Goal: Use online tool/utility: Utilize a website feature to perform a specific function

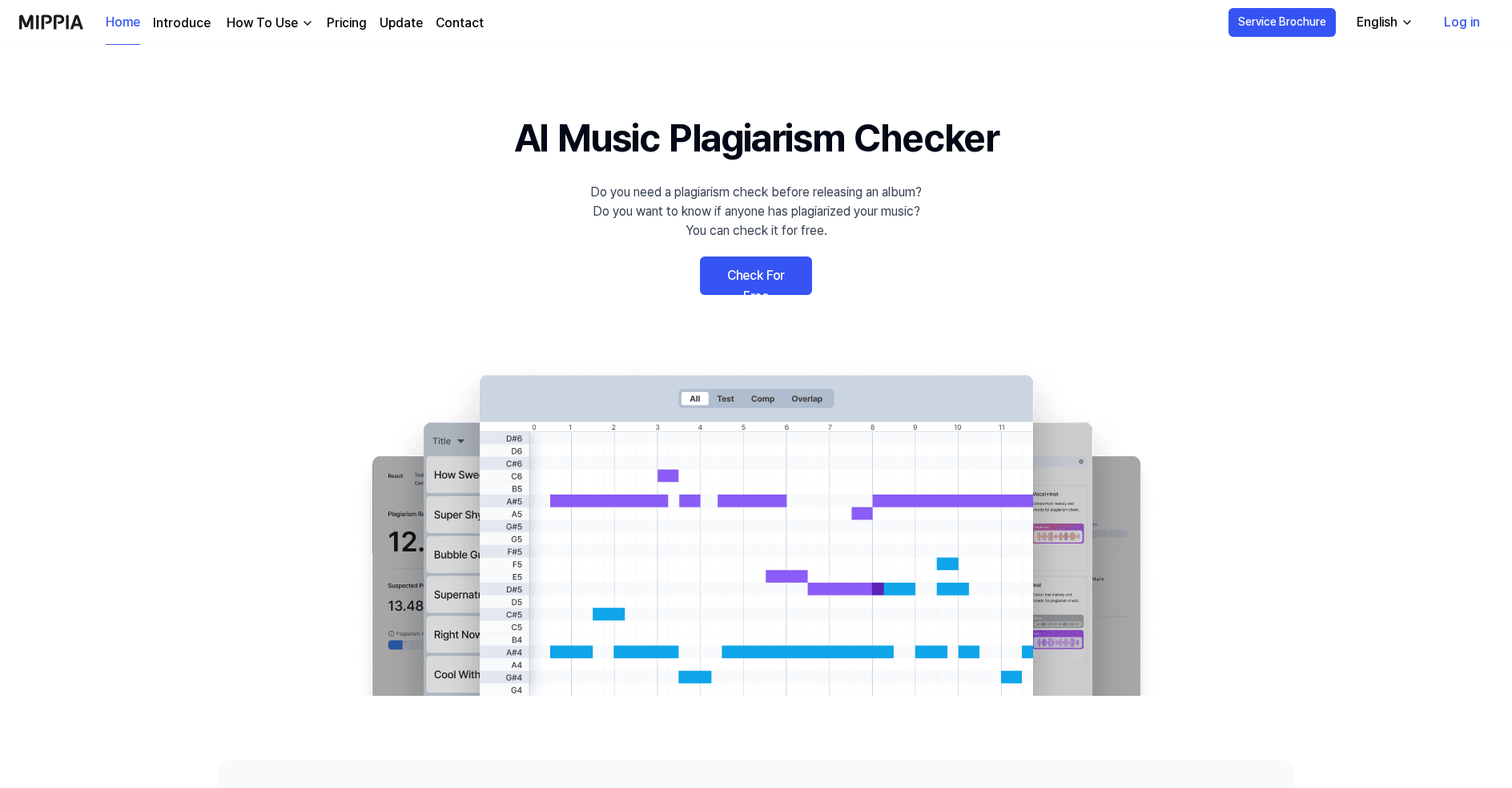
click at [763, 281] on link "Check For Free" at bounding box center [756, 276] width 112 height 38
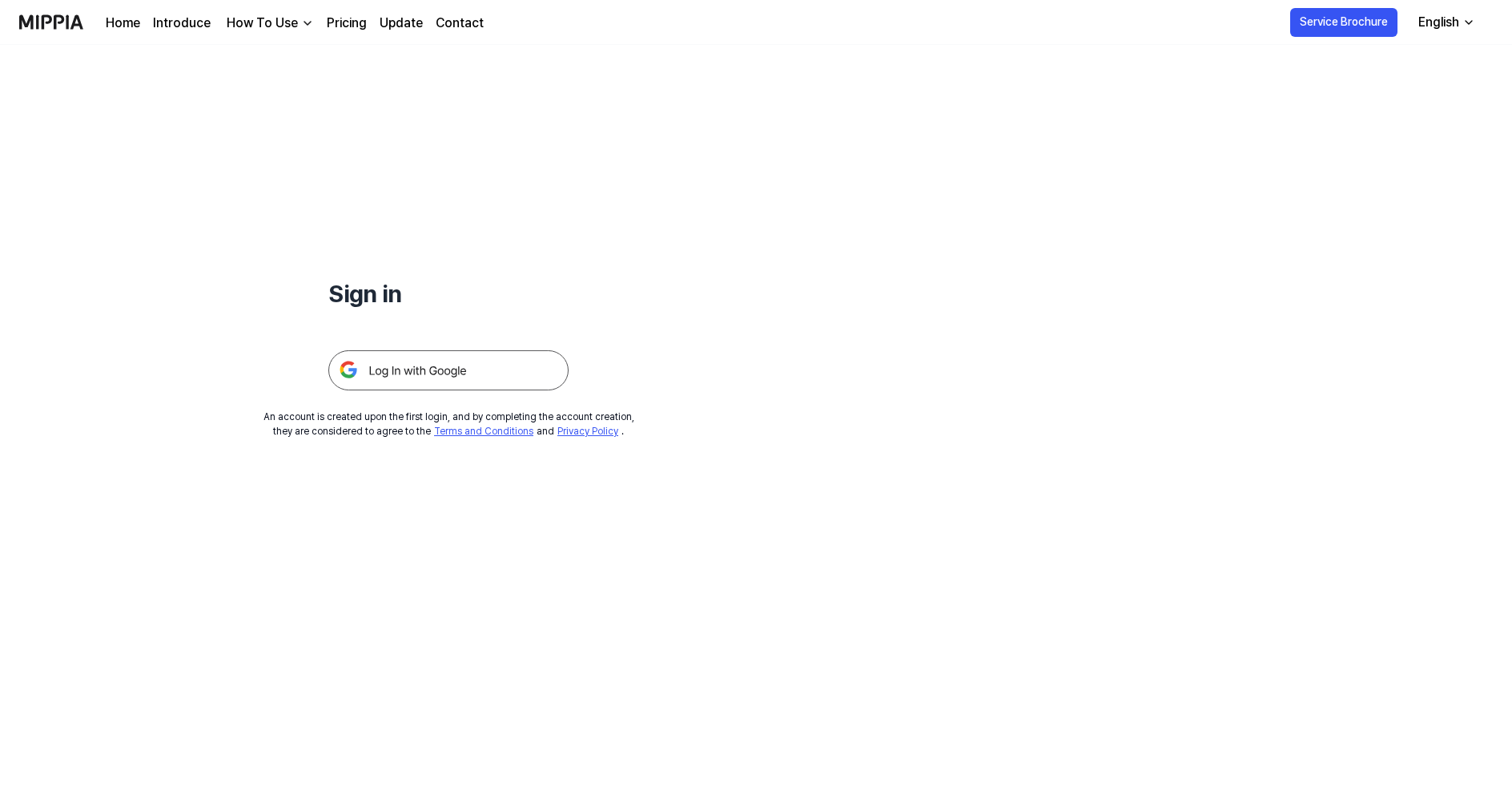
click at [449, 365] on img at bounding box center [449, 370] width 240 height 40
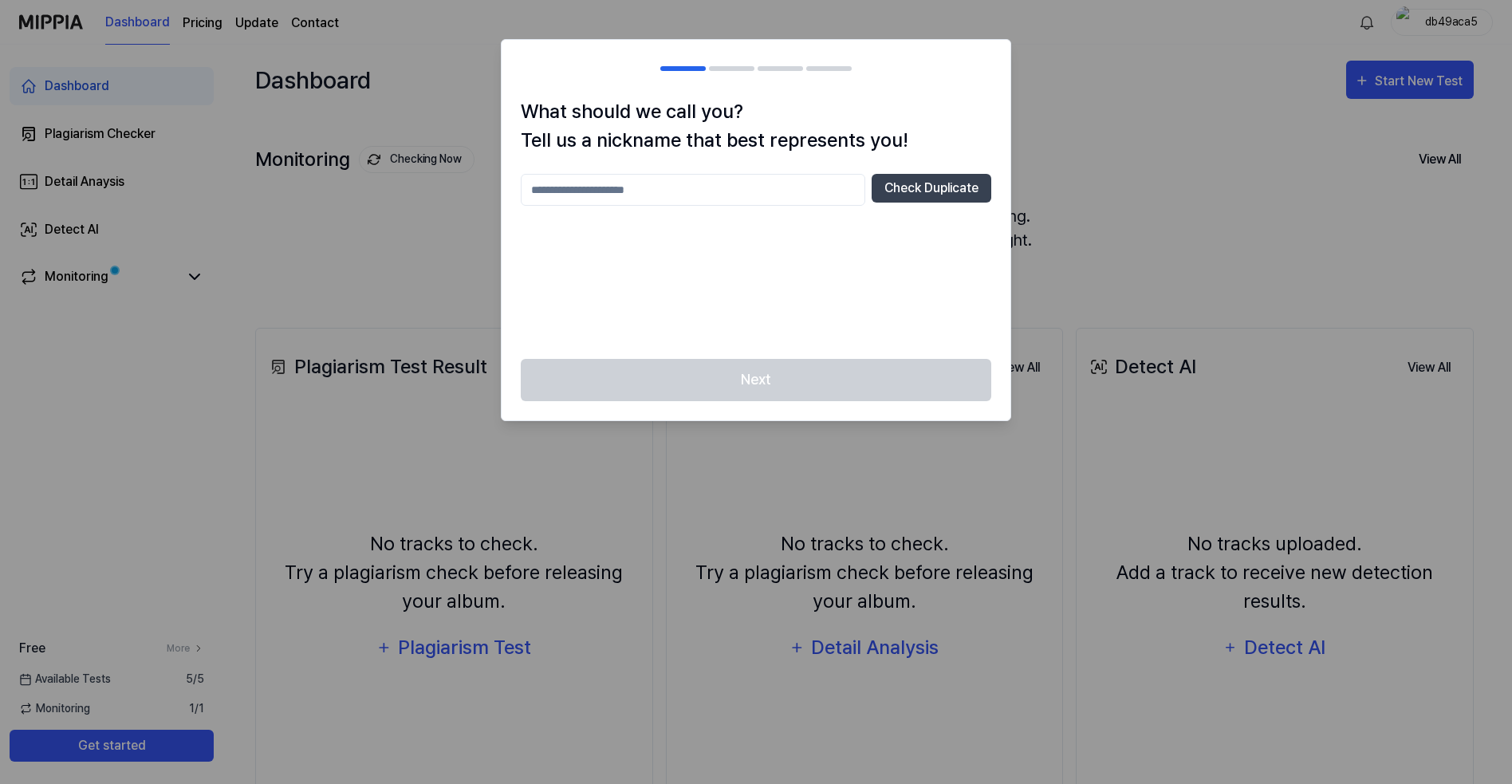
click at [734, 192] on input "text" at bounding box center [693, 190] width 345 height 32
type input "*****"
click at [908, 182] on button "Check Duplicate" at bounding box center [931, 188] width 120 height 29
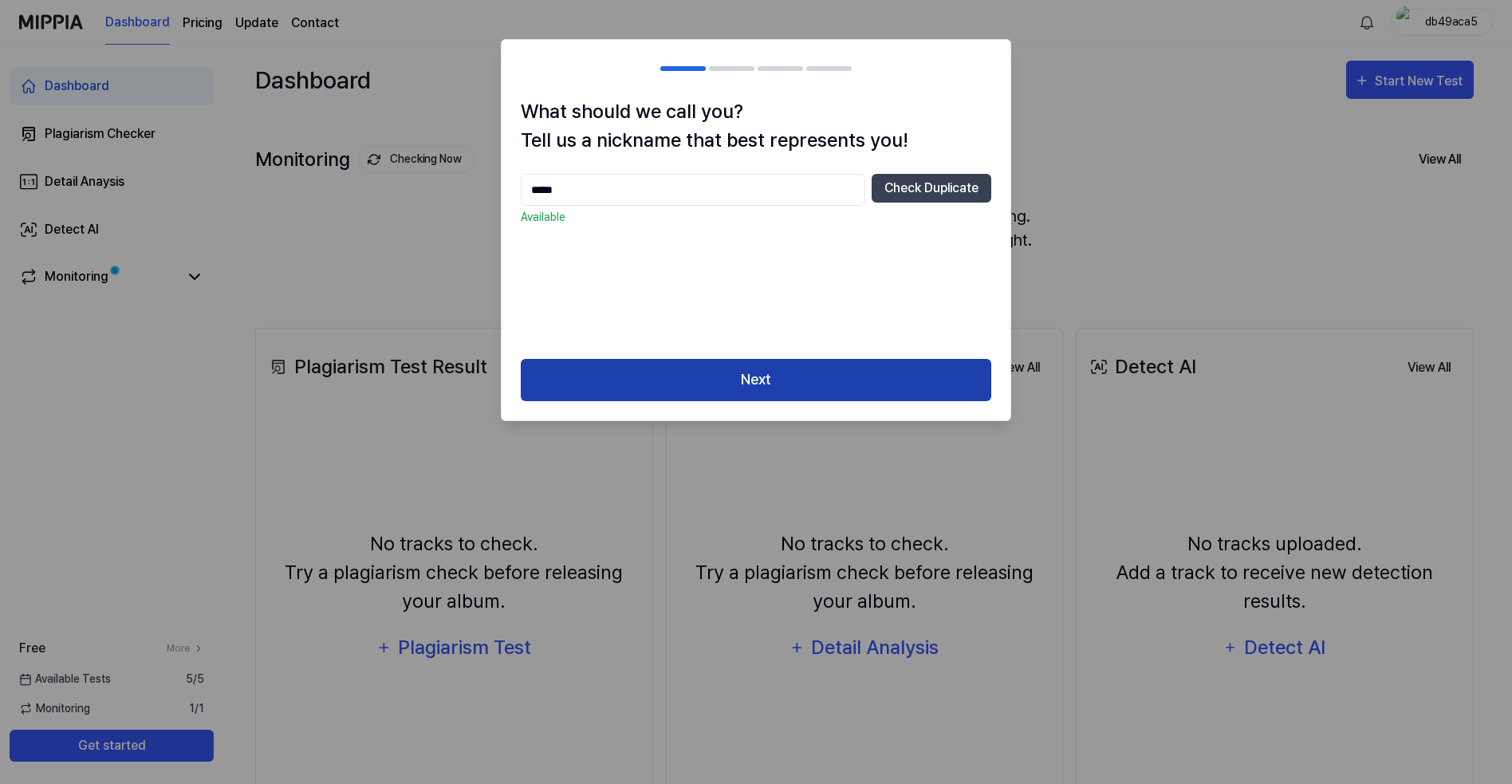
click at [736, 375] on button "Next" at bounding box center [756, 380] width 471 height 42
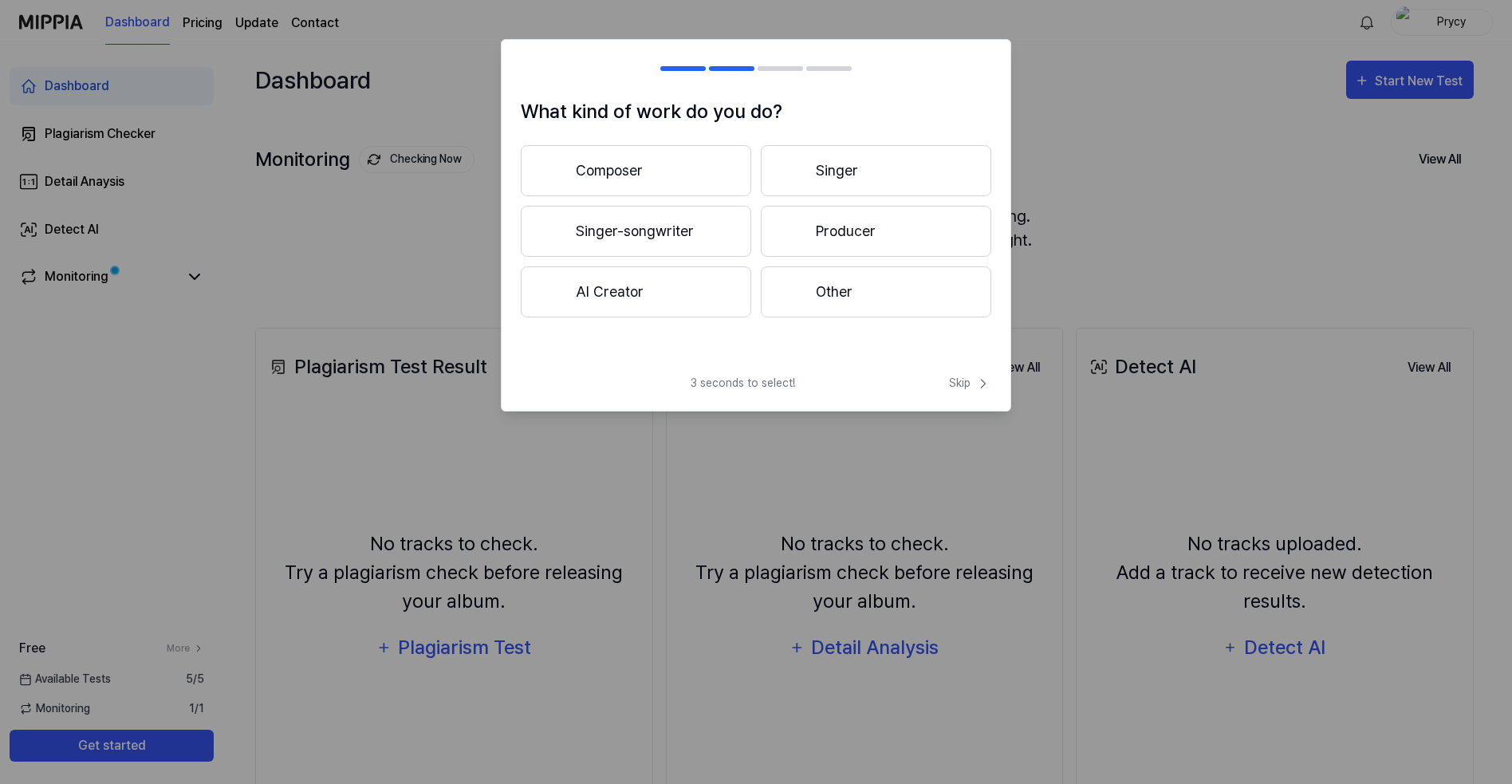
click at [805, 238] on button "Producer" at bounding box center [876, 231] width 231 height 51
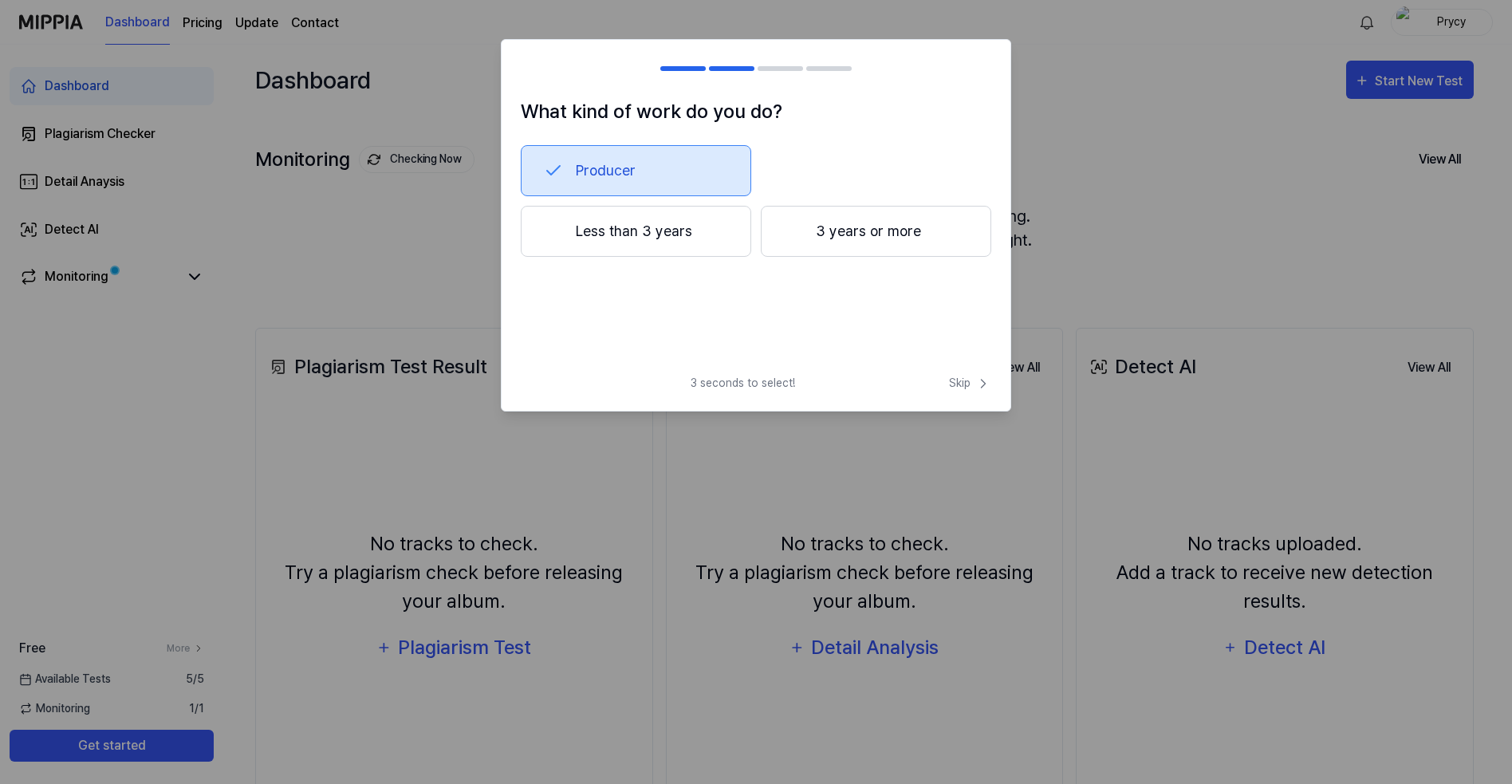
click at [626, 230] on button "Less than 3 years" at bounding box center [636, 231] width 231 height 51
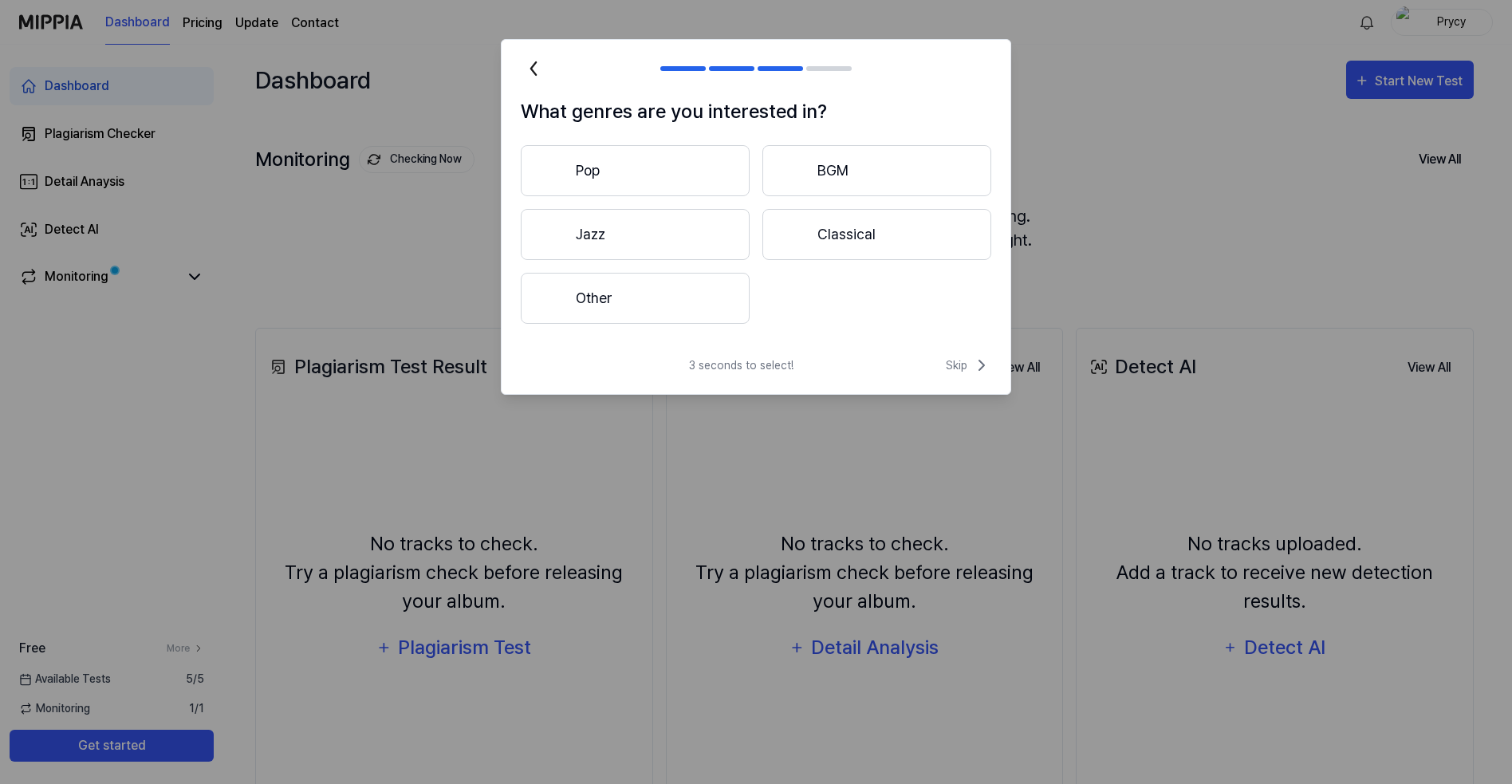
click at [667, 173] on button "Pop" at bounding box center [635, 171] width 229 height 51
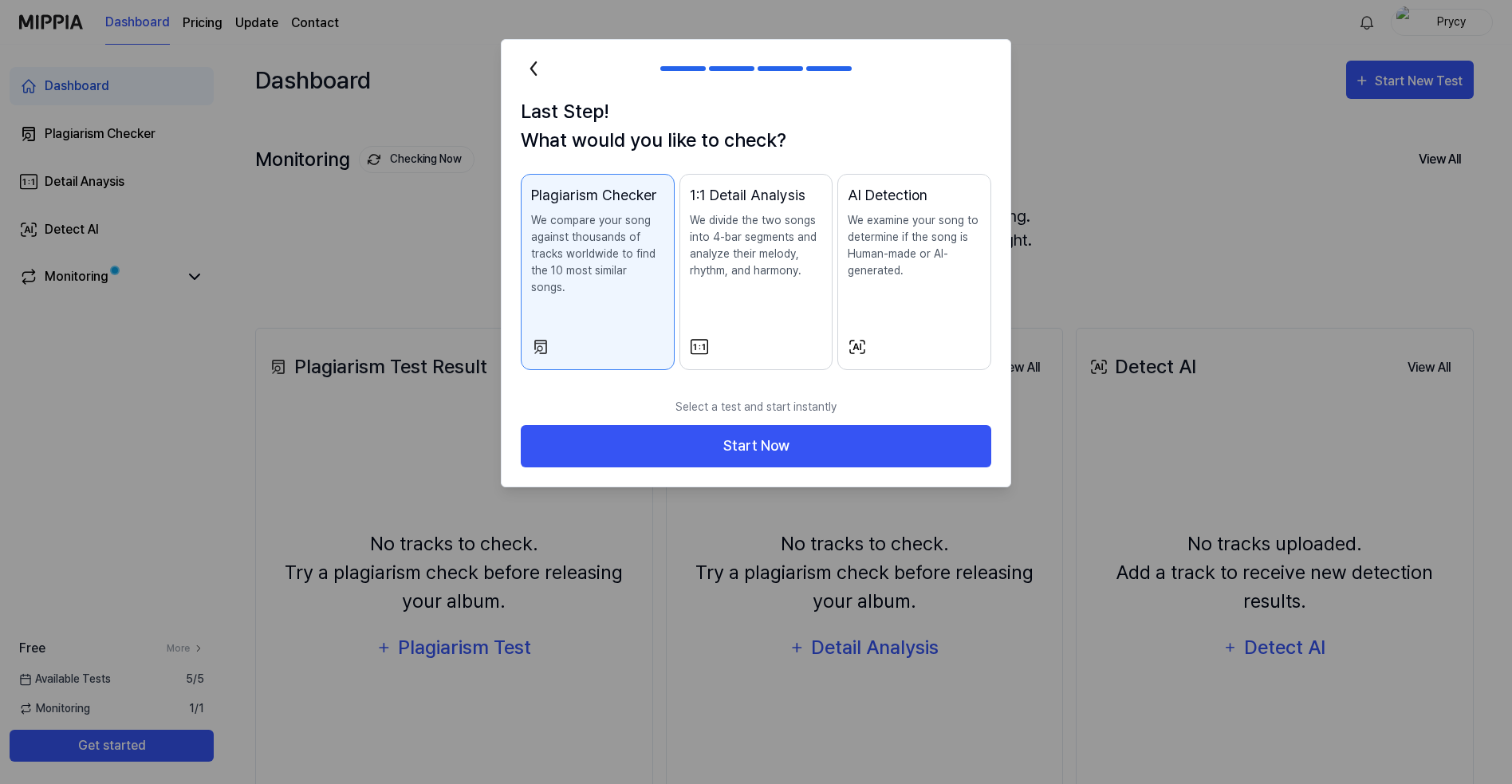
click at [617, 264] on p "We compare your song against thousands of tracks worldwide to find the 10 most …" at bounding box center [598, 254] width 133 height 84
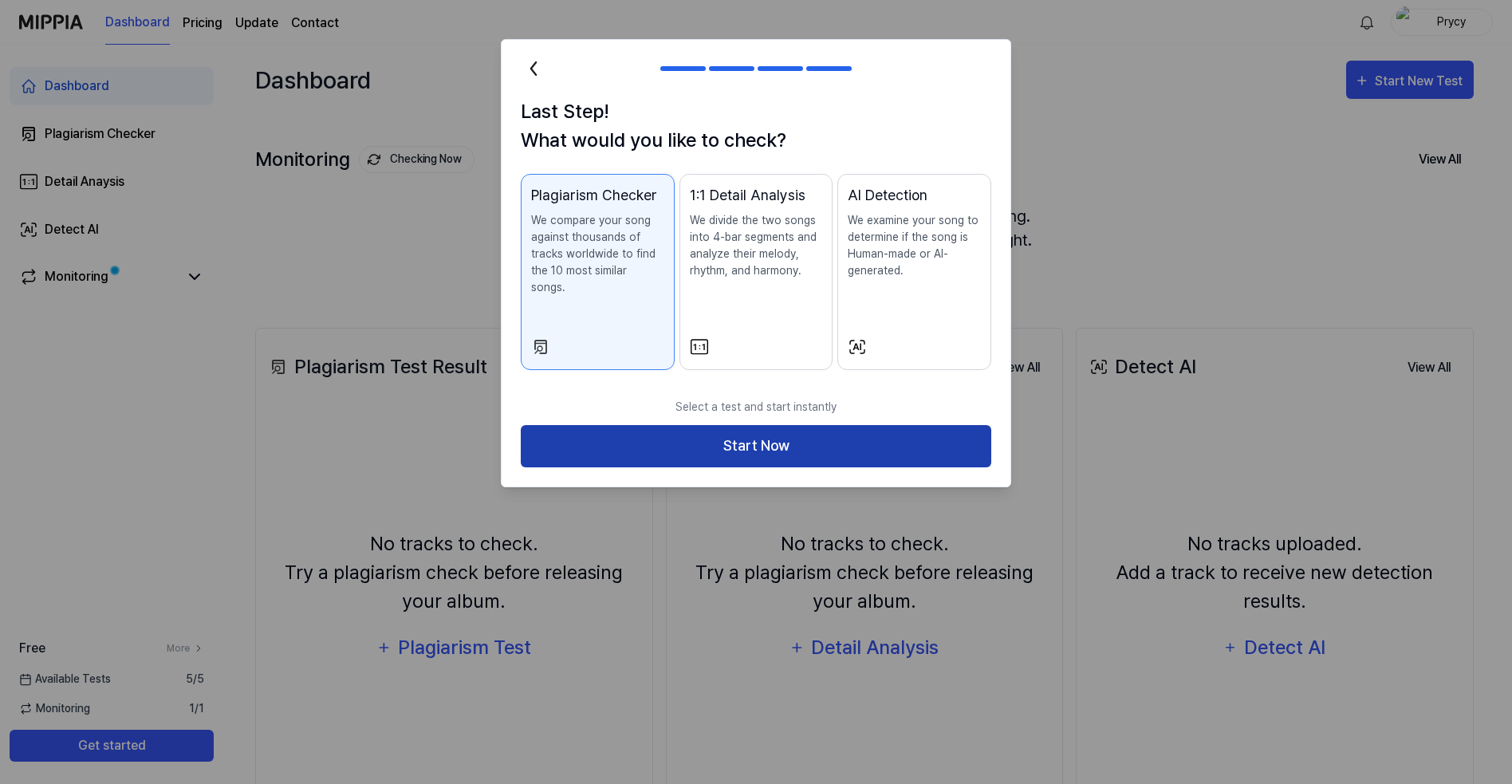
click at [747, 431] on button "Start Now" at bounding box center [756, 446] width 471 height 42
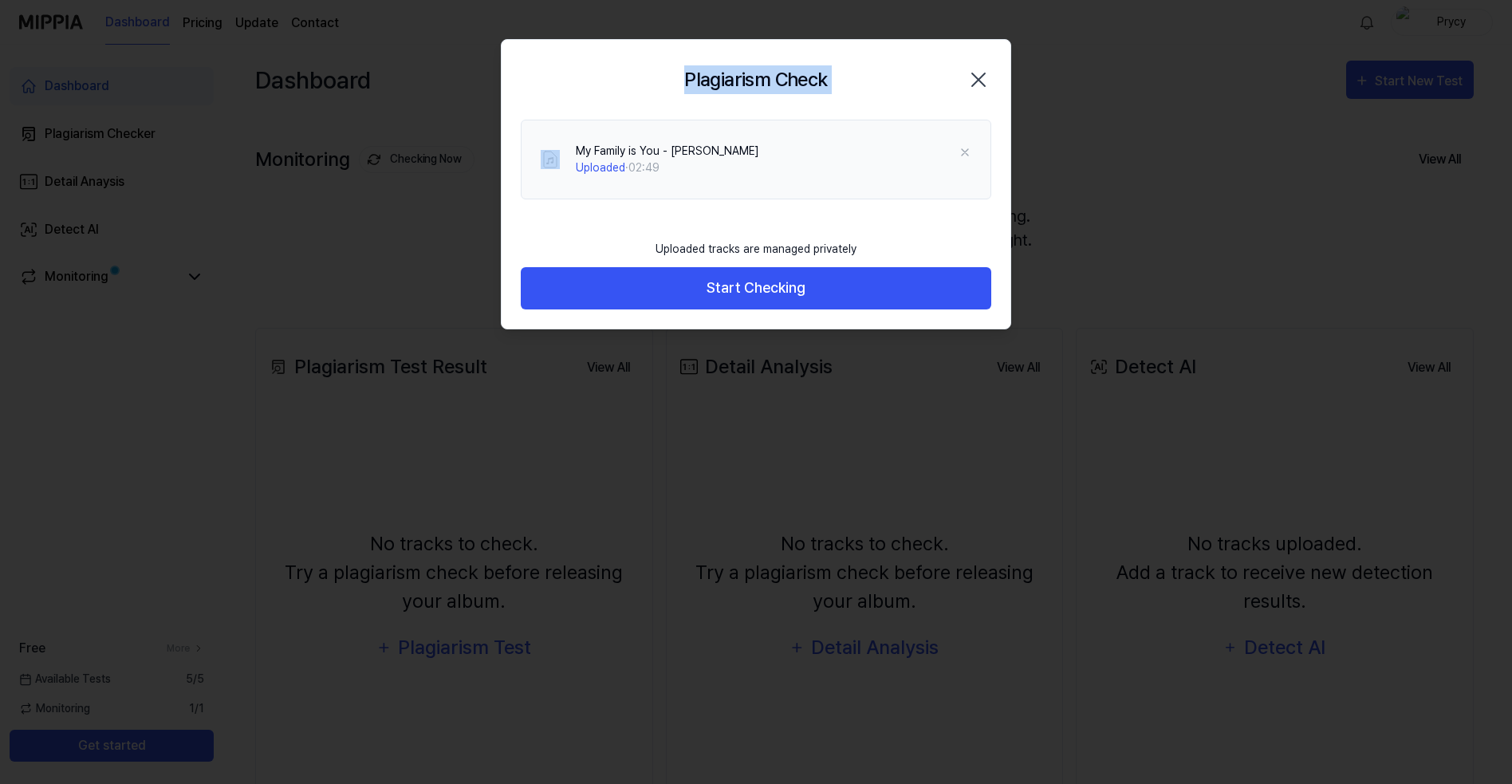
drag, startPoint x: 574, startPoint y: 300, endPoint x: 939, endPoint y: 392, distance: 376.4
click at [797, 229] on div "My Family is You - [PERSON_NAME] Uploaded · 02:49" at bounding box center [756, 175] width 509 height 112
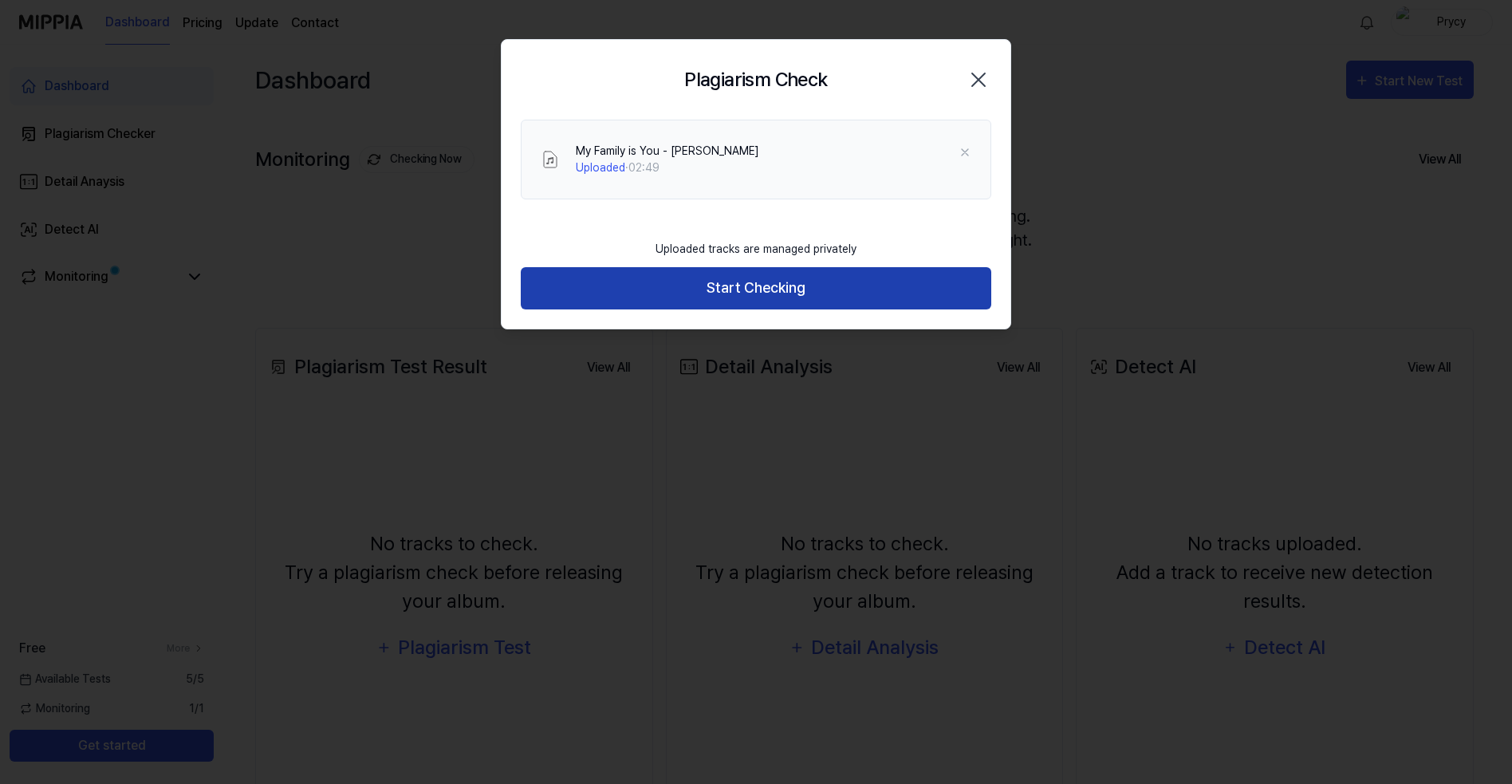
click at [747, 286] on button "Start Checking" at bounding box center [756, 288] width 471 height 42
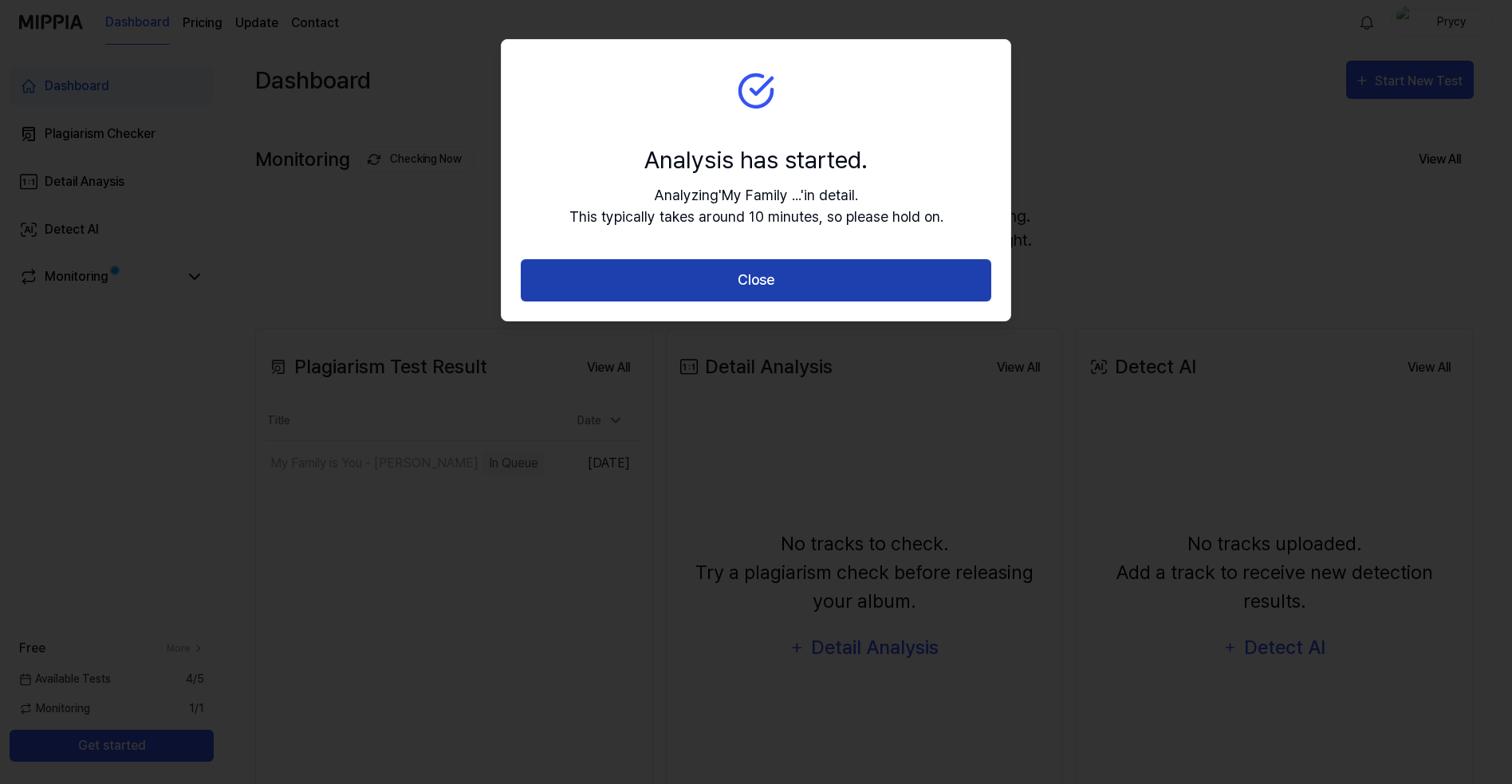
click at [758, 282] on button "Close" at bounding box center [756, 280] width 471 height 42
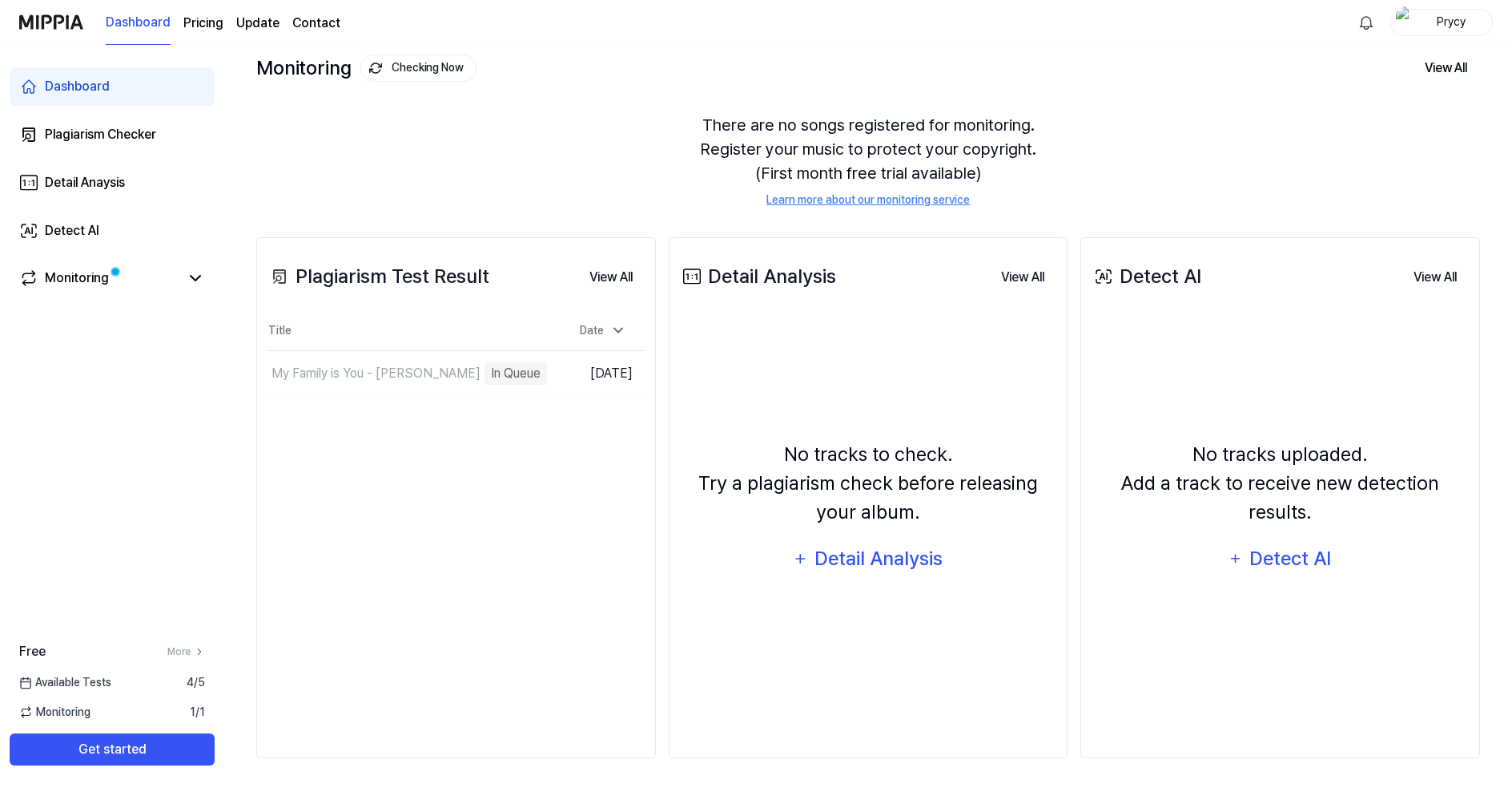
scroll to position [93, 0]
click at [178, 18] on div "Dashboard Pricing Update Contact" at bounding box center [223, 22] width 235 height 44
click at [187, 15] on page\) "Pricing" at bounding box center [204, 23] width 40 height 19
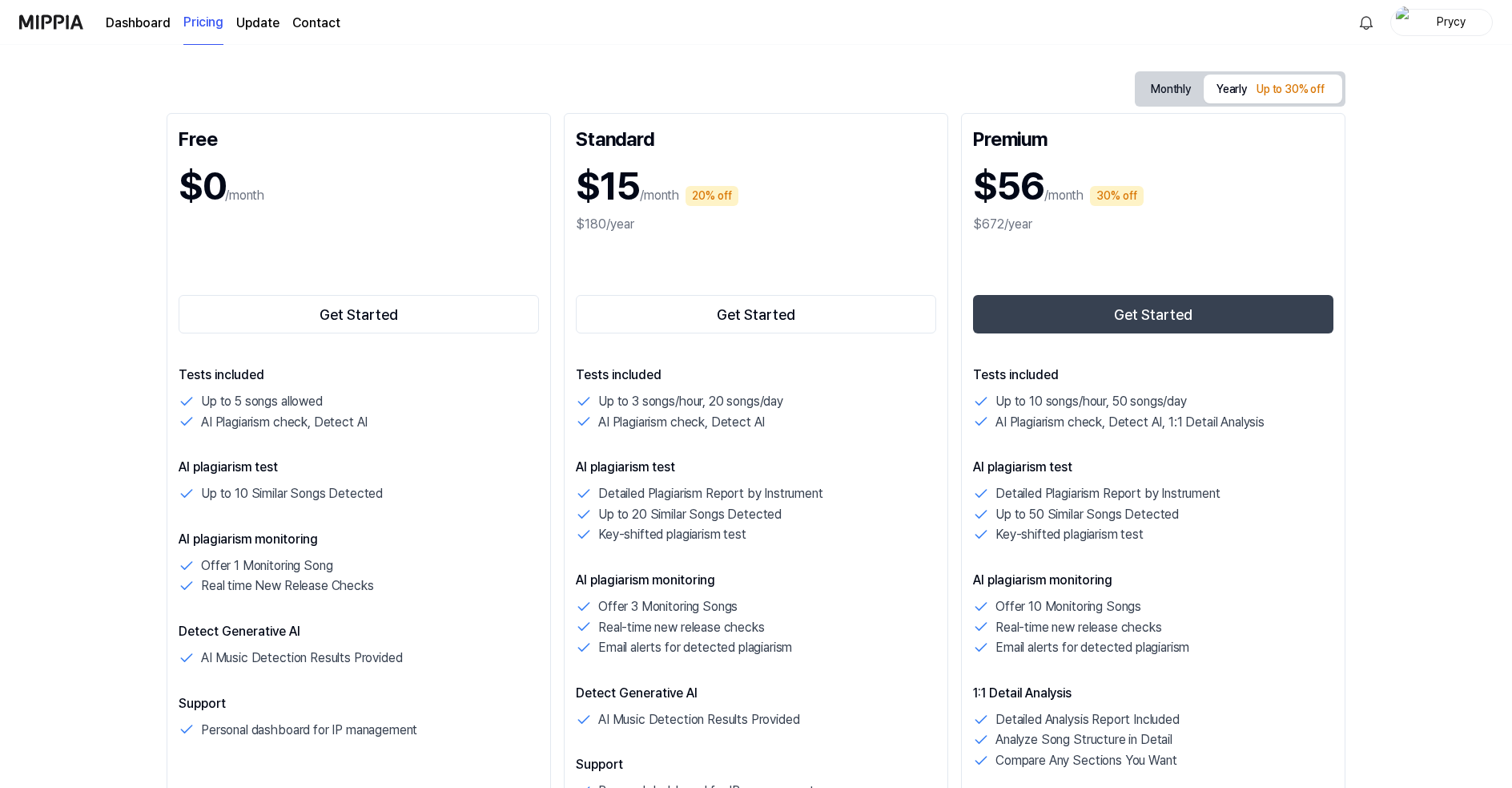
scroll to position [0, 0]
